Goal: Find specific page/section: Find specific page/section

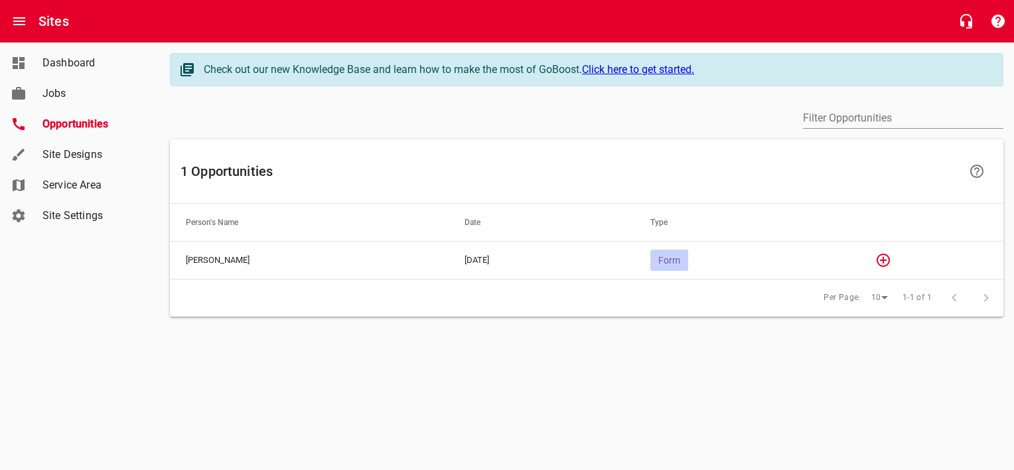
click at [682, 262] on span "Form" at bounding box center [669, 260] width 38 height 11
click at [891, 256] on icon "button" at bounding box center [883, 260] width 16 height 16
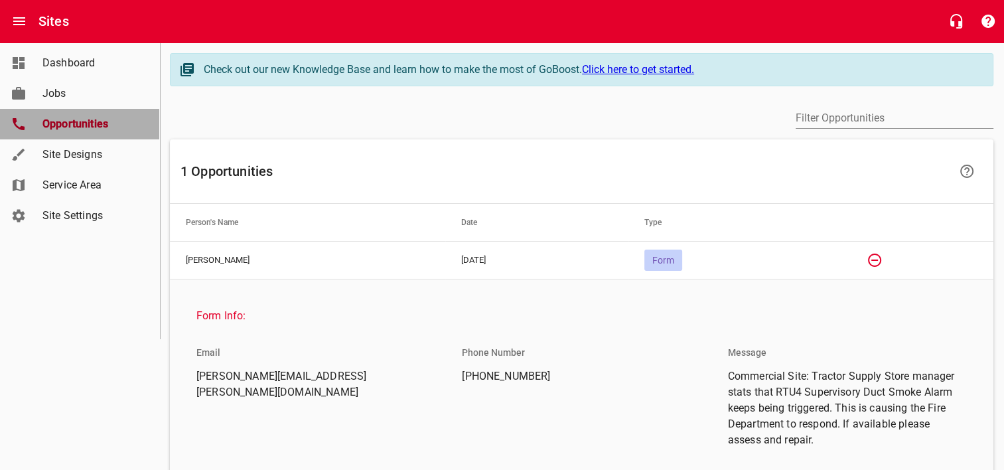
click at [63, 119] on span "Opportunities" at bounding box center [92, 124] width 101 height 16
click at [88, 119] on span "Opportunities" at bounding box center [92, 124] width 101 height 16
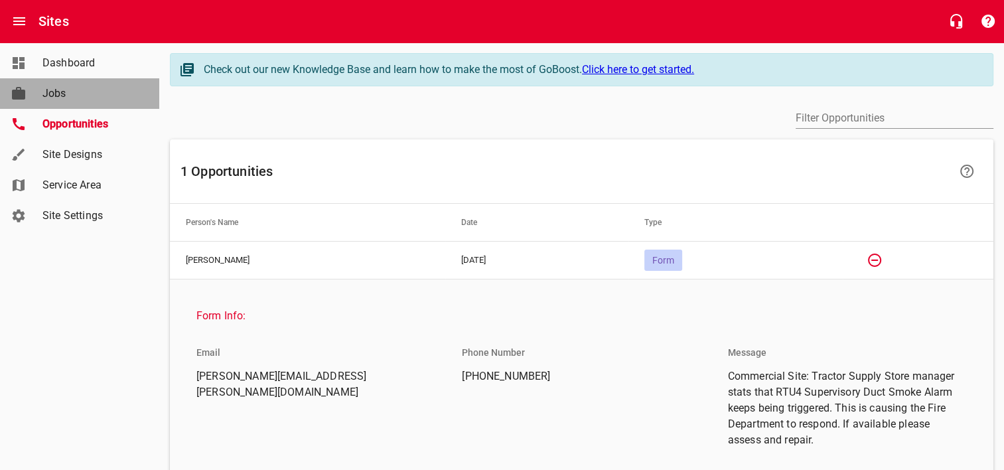
click at [74, 89] on span "Jobs" at bounding box center [92, 94] width 101 height 16
